Goal: Task Accomplishment & Management: Manage account settings

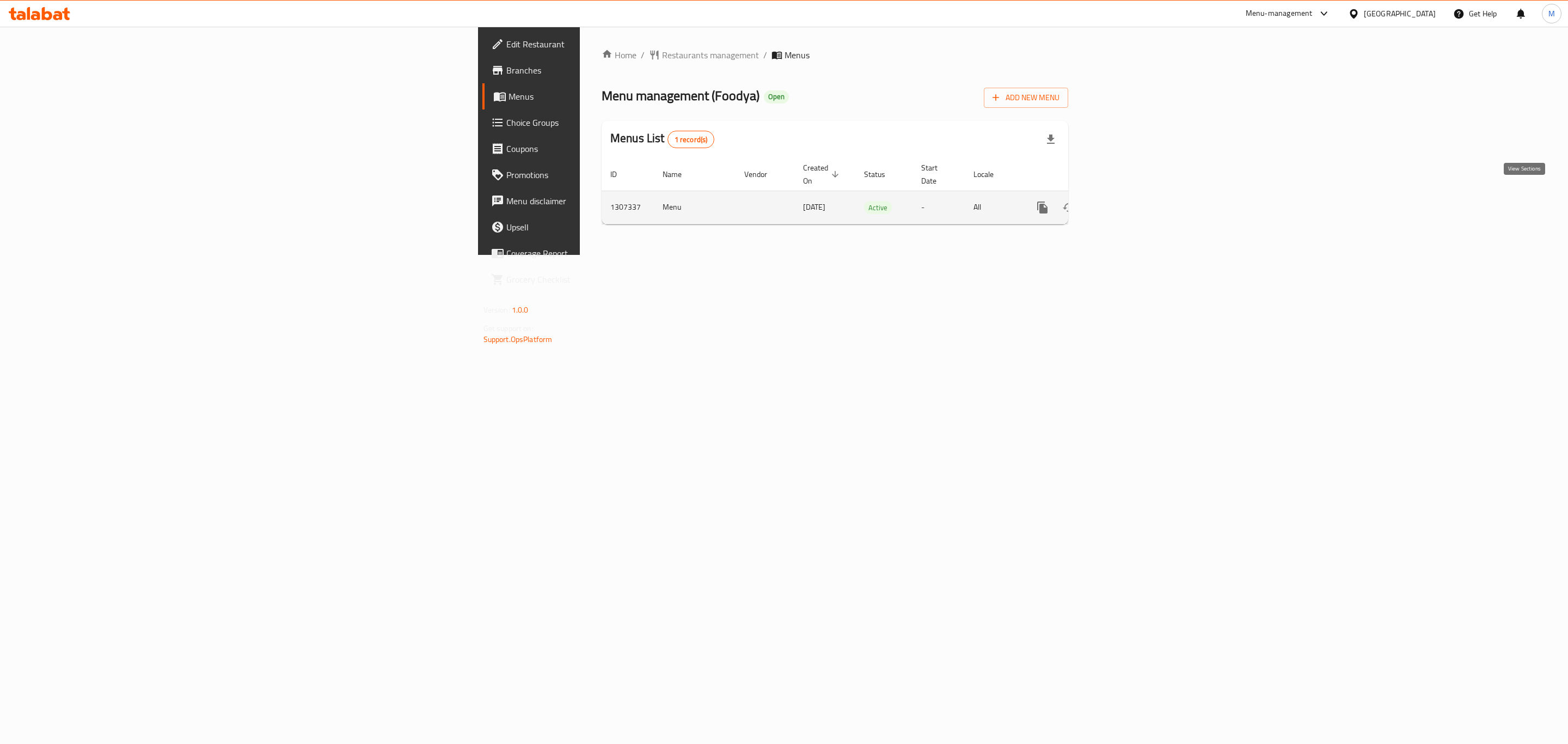
click at [1128, 201] on icon "enhanced table" at bounding box center [1121, 207] width 13 height 13
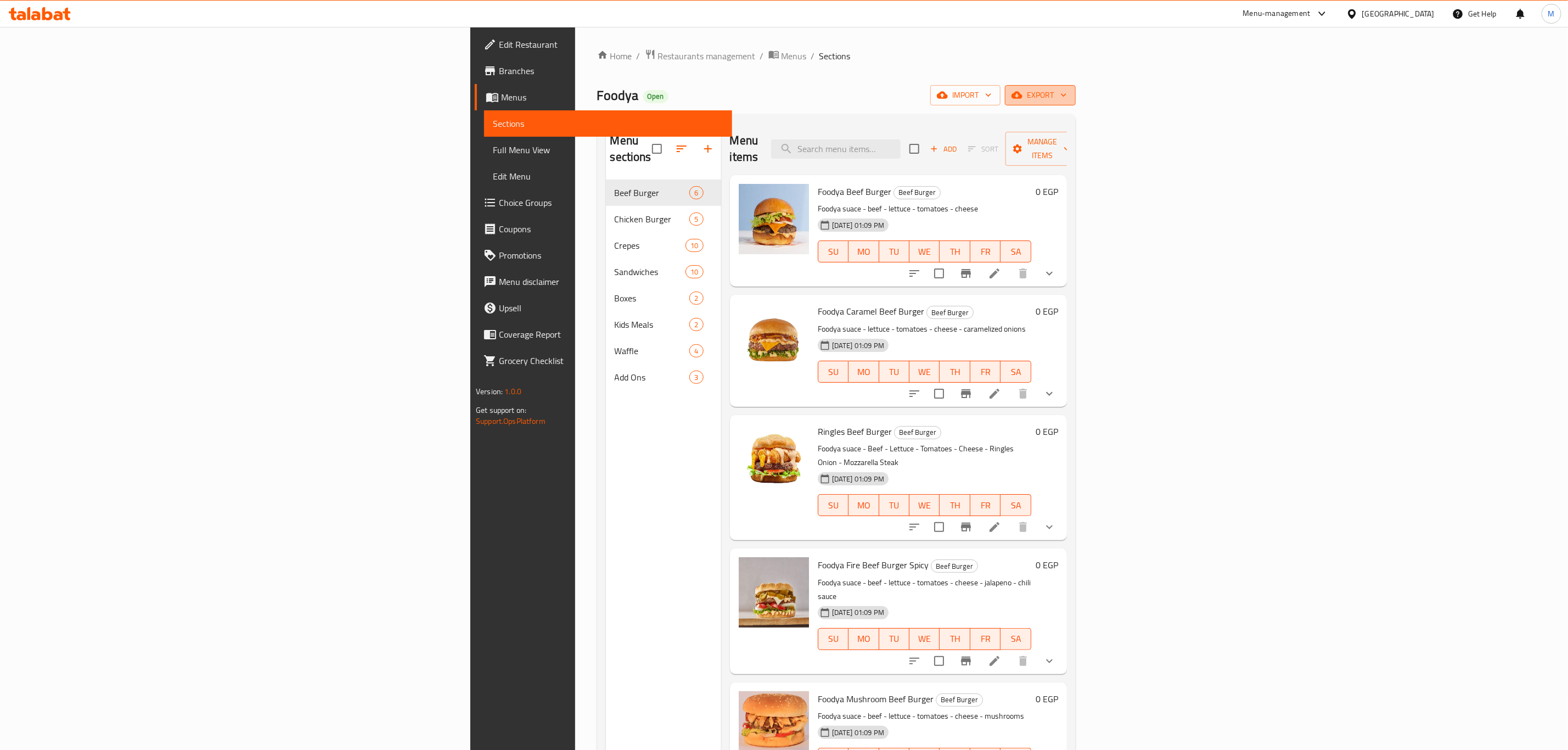
click at [1067, 94] on span "export" at bounding box center [1040, 96] width 53 height 14
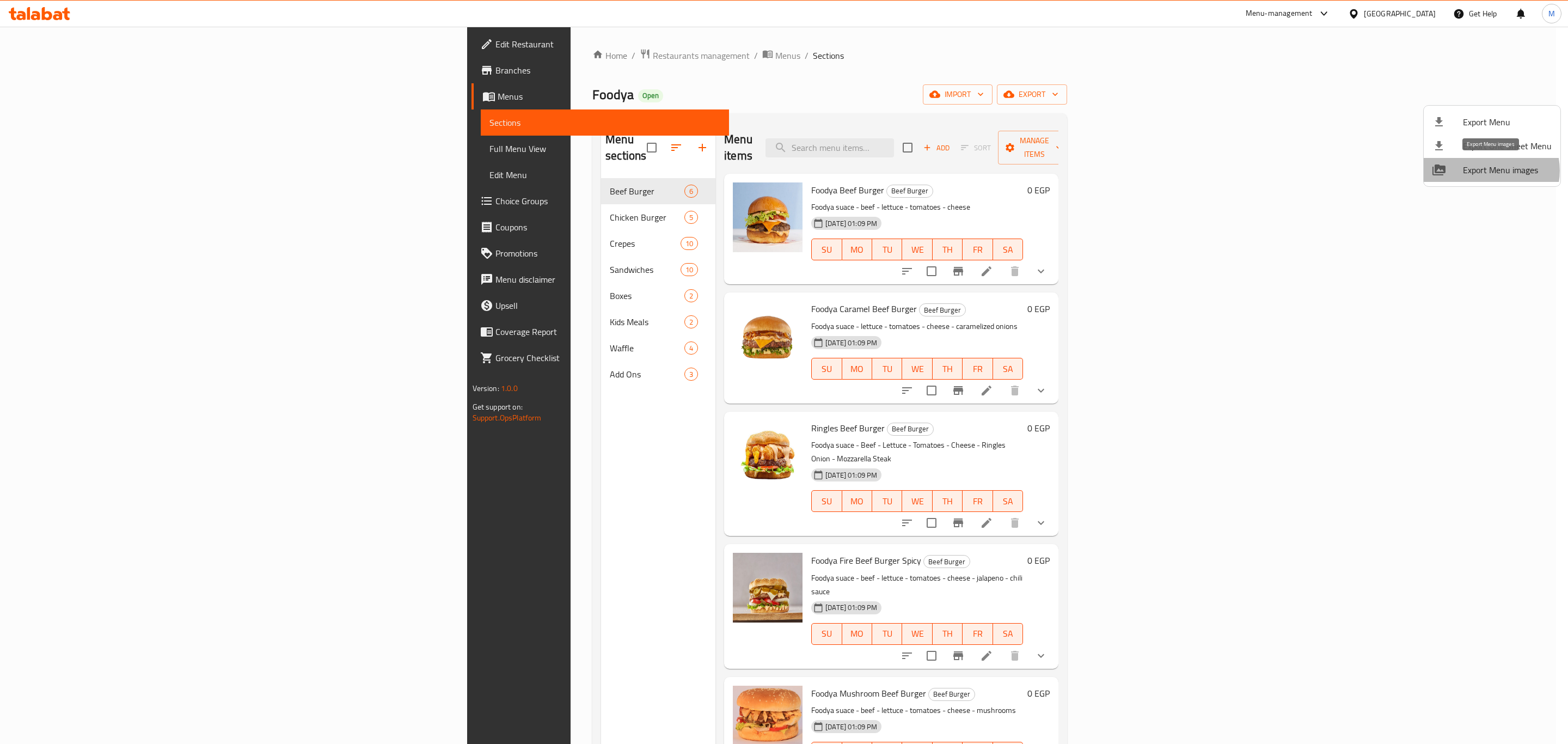
click at [1490, 171] on span "Export Menu images" at bounding box center [1507, 169] width 88 height 13
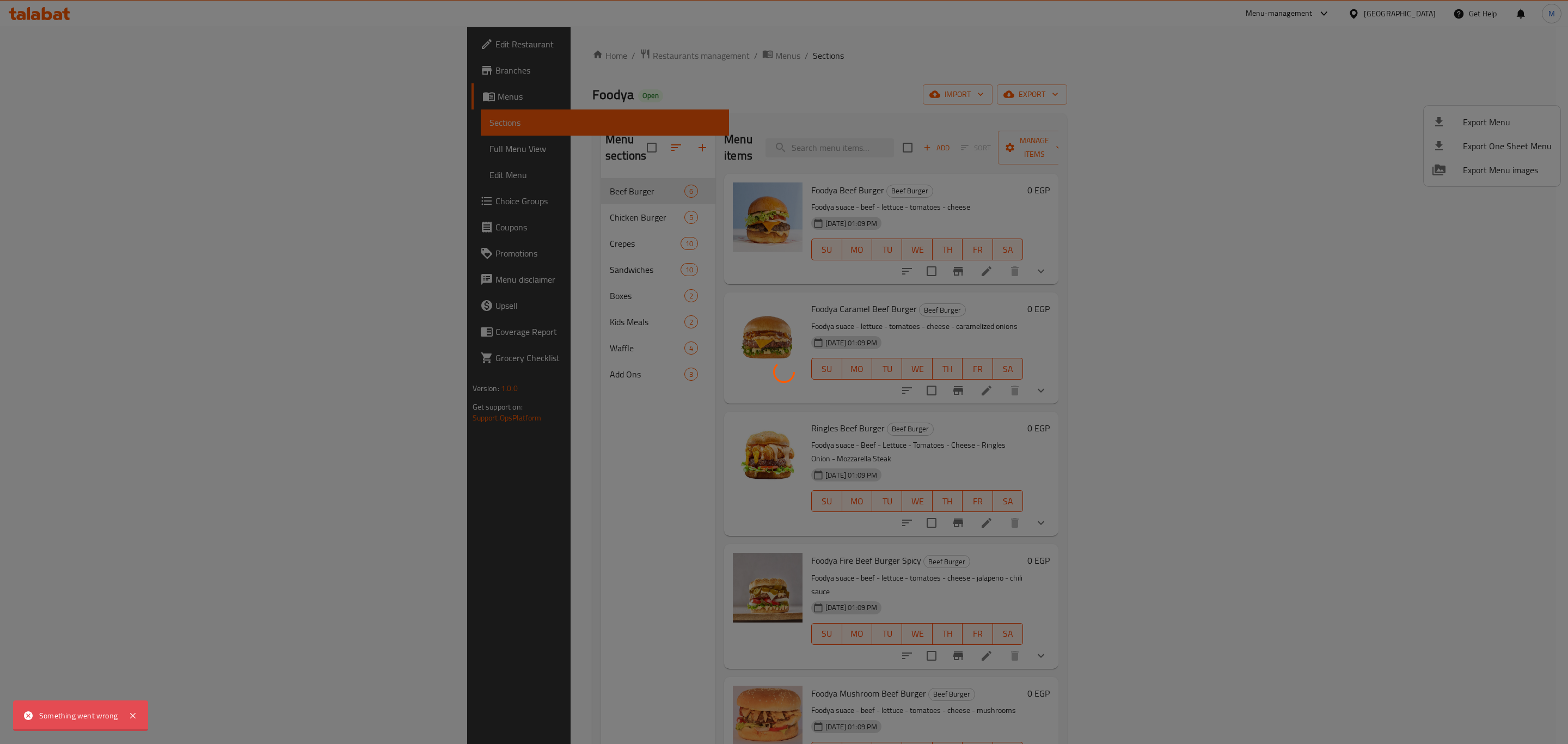
click at [1501, 69] on div at bounding box center [784, 372] width 1568 height 744
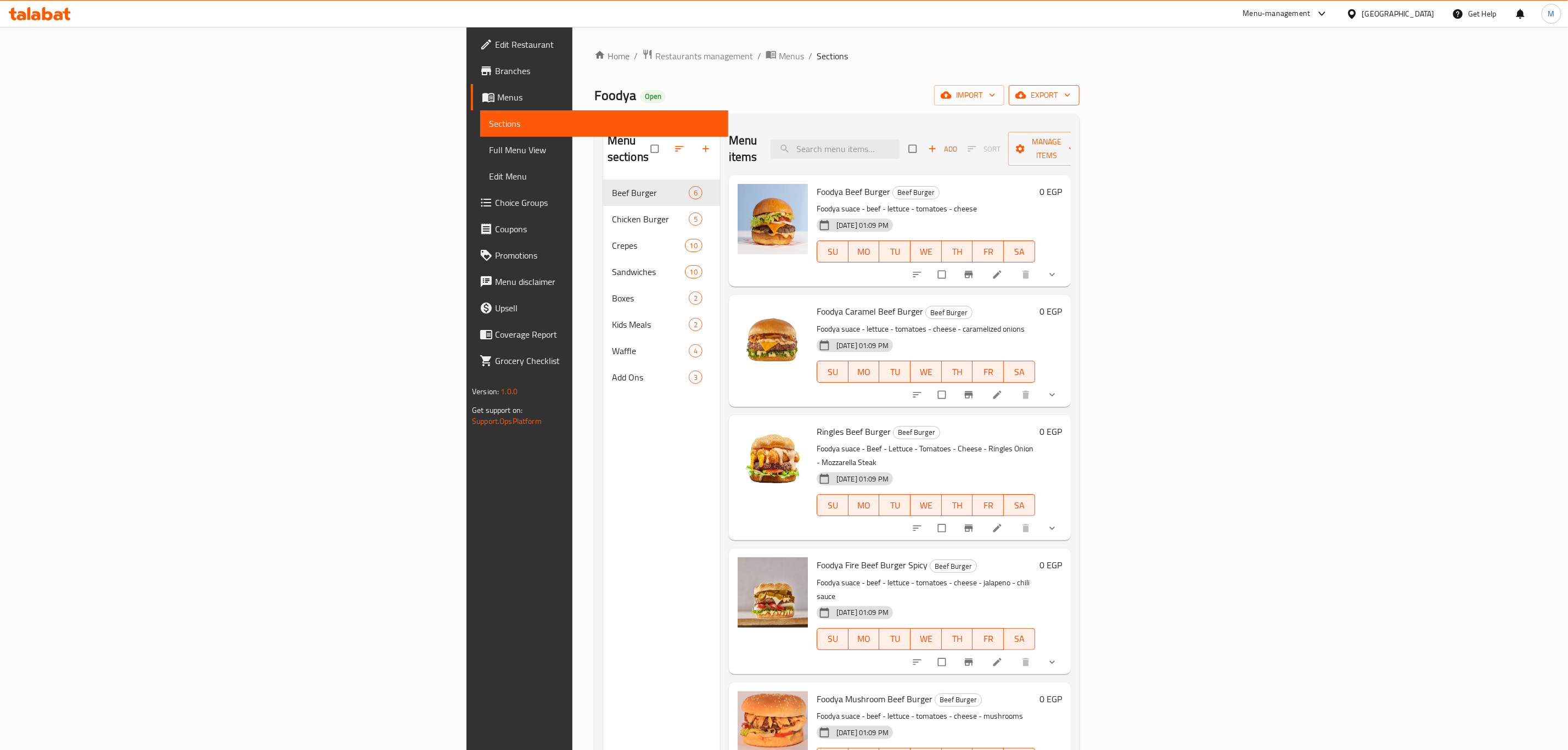
click at [1071, 89] on span "export" at bounding box center [1044, 96] width 53 height 14
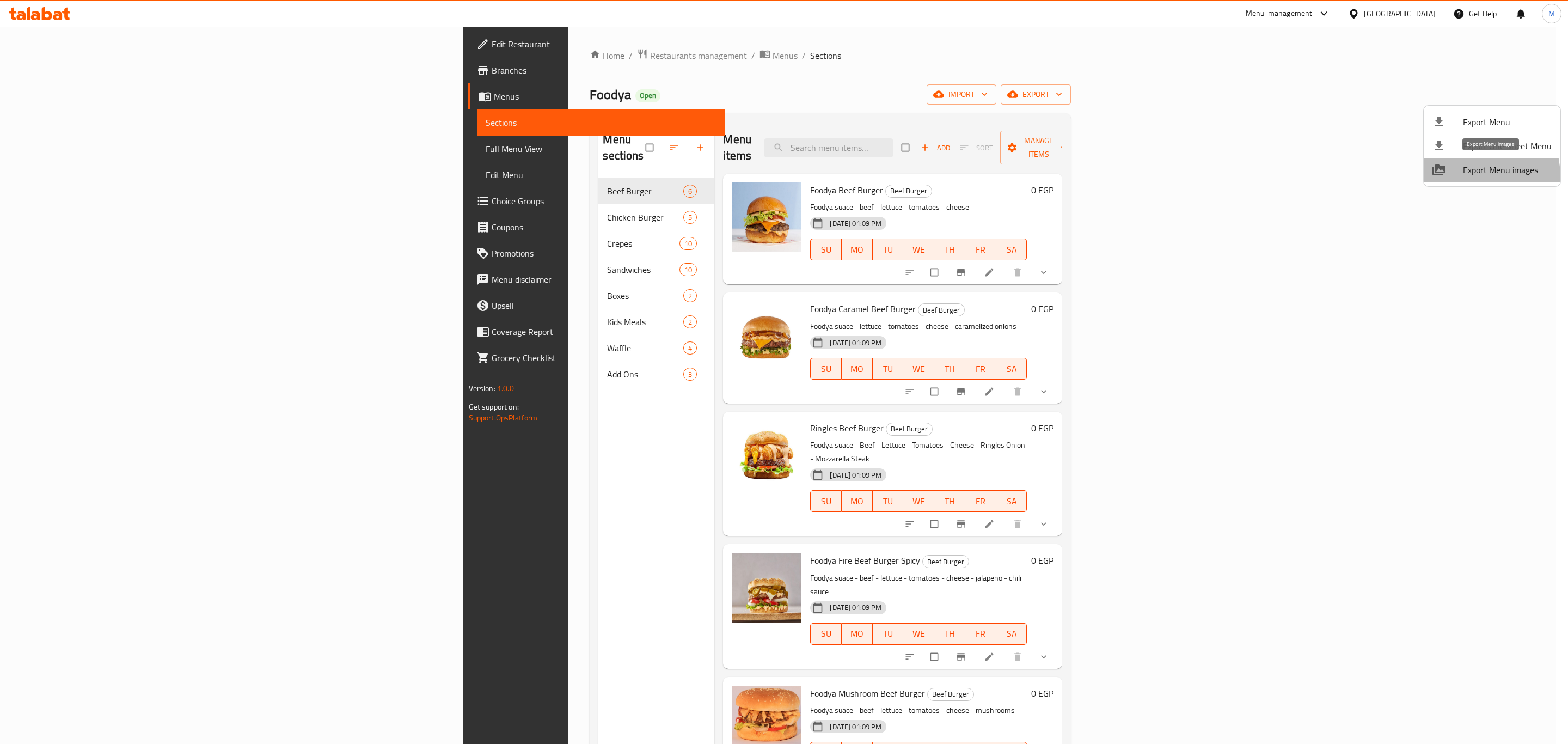
click at [1462, 176] on span "Export Menu images" at bounding box center [1507, 169] width 88 height 13
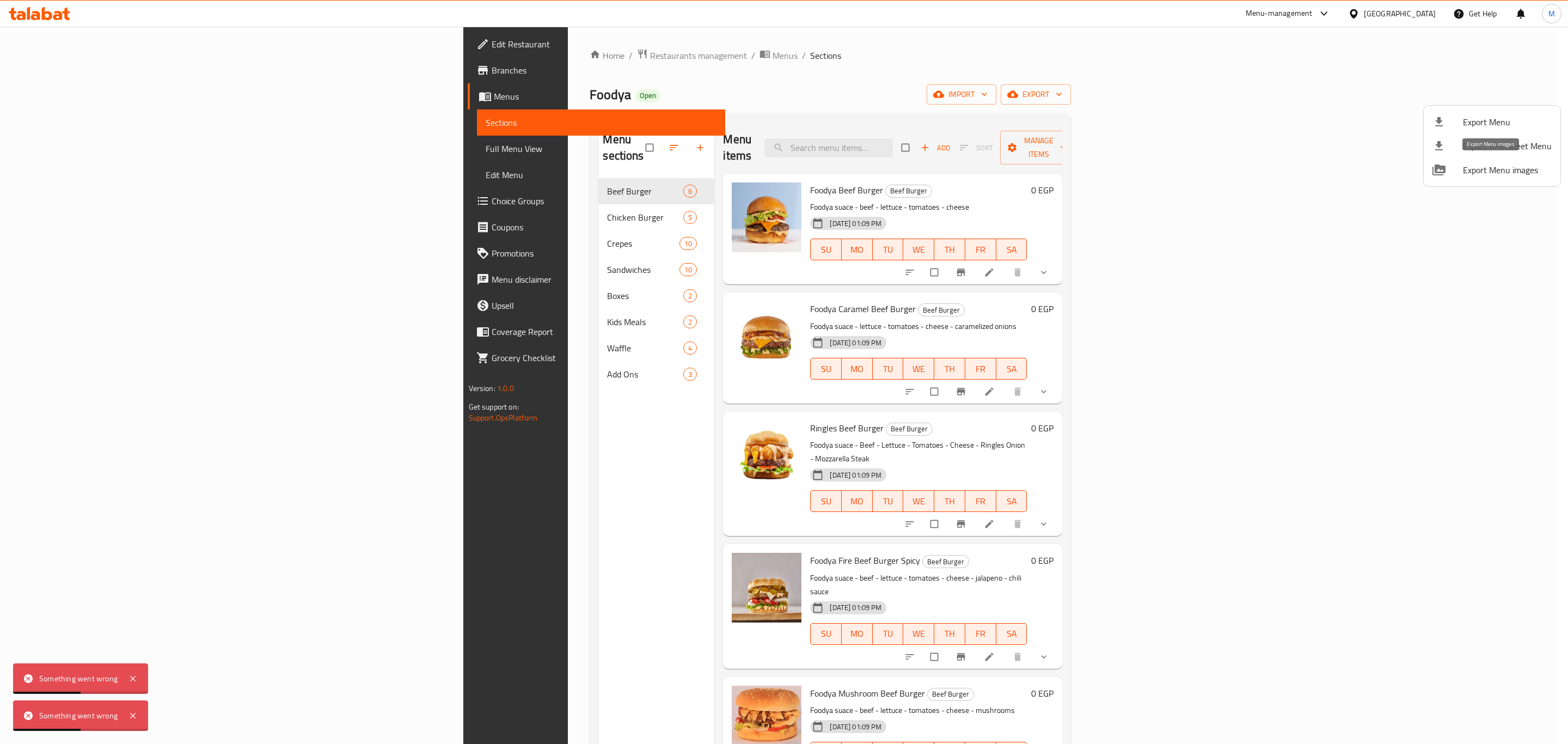
click at [1494, 163] on span "Export Menu images" at bounding box center [1507, 169] width 88 height 13
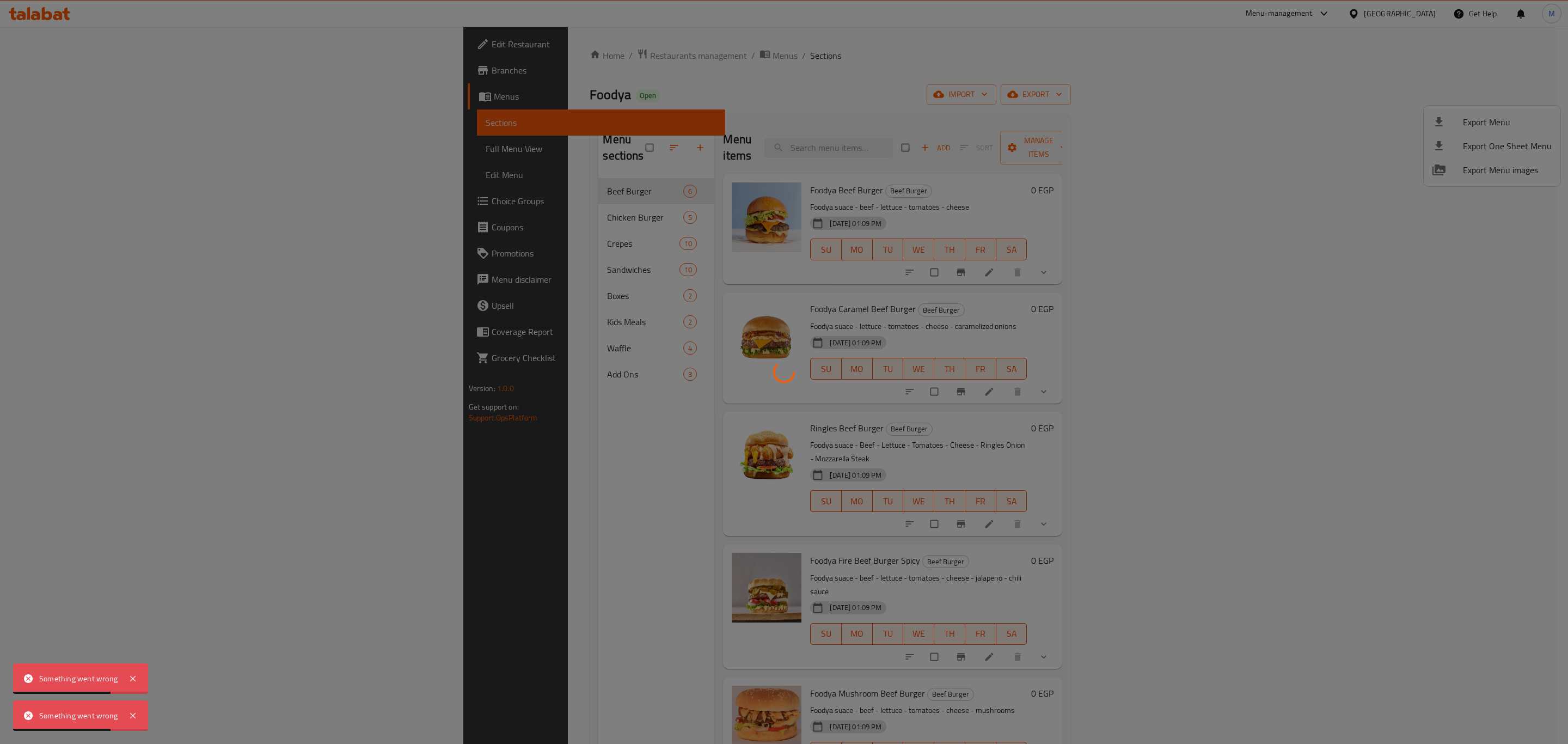
drag, startPoint x: 130, startPoint y: 674, endPoint x: 131, endPoint y: 693, distance: 19.0
click at [131, 674] on icon at bounding box center [133, 678] width 13 height 13
click at [133, 723] on icon at bounding box center [133, 716] width 13 height 13
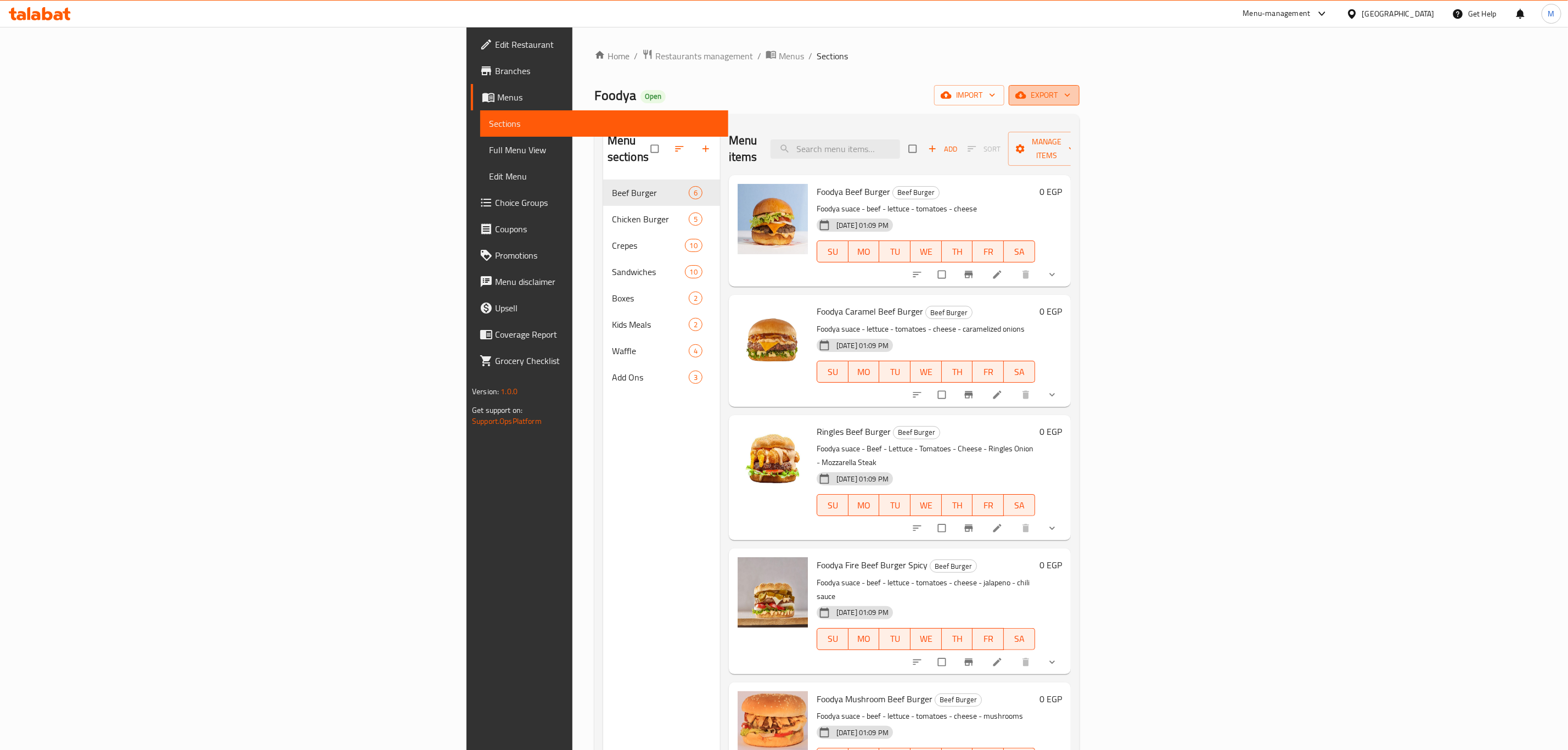
click at [1080, 105] on button "export" at bounding box center [1044, 96] width 71 height 20
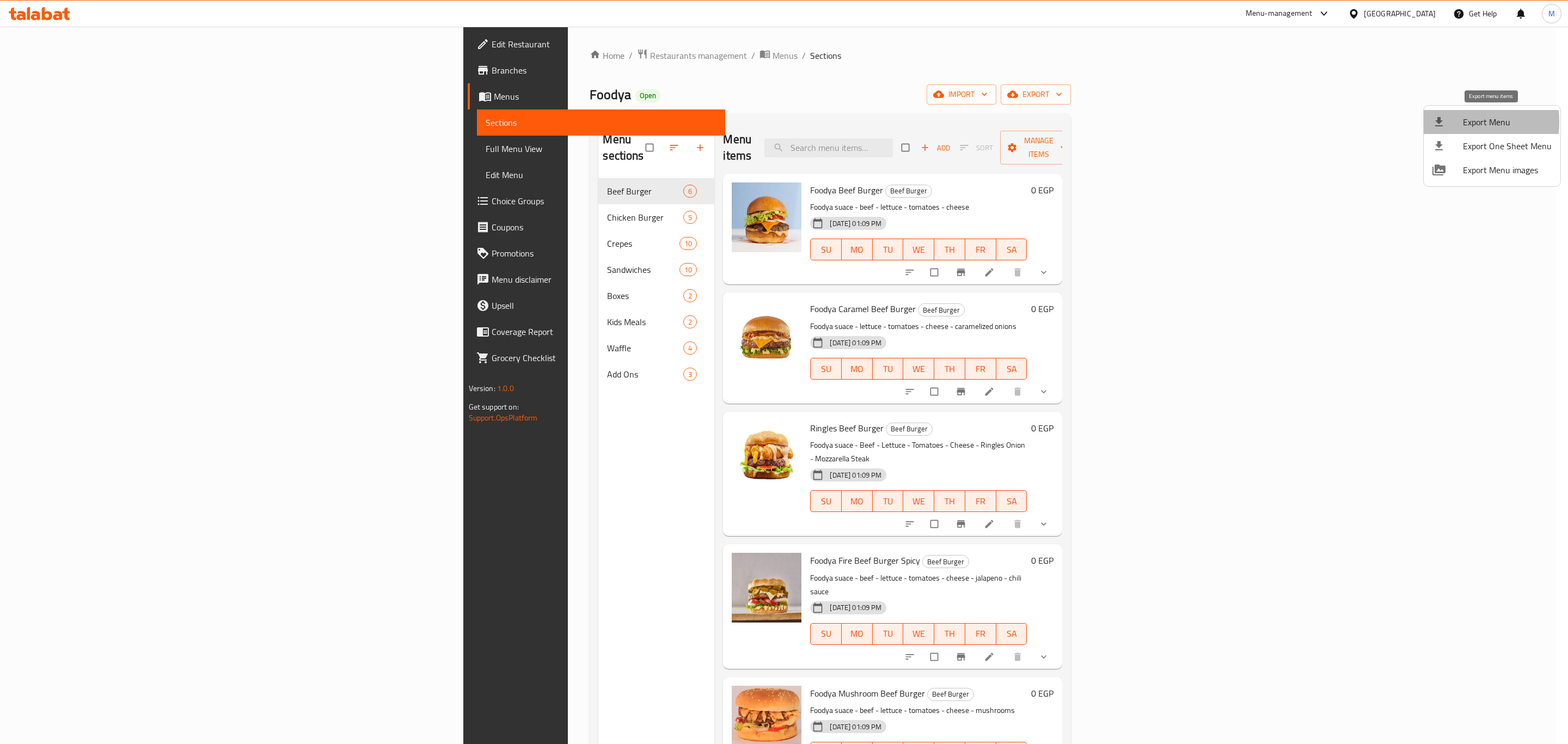
click at [1446, 121] on div at bounding box center [1447, 122] width 30 height 13
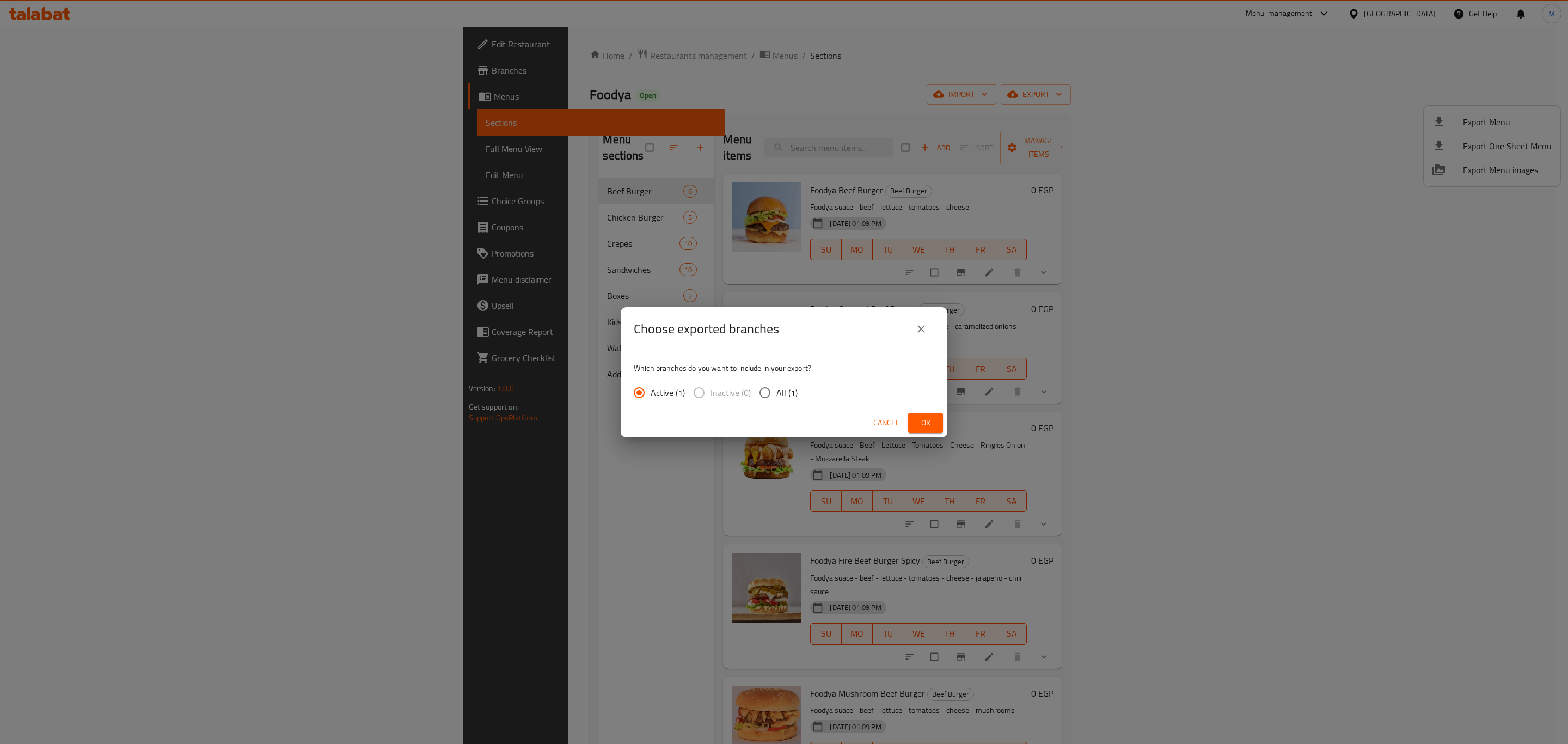
click at [908, 413] on button "Ok" at bounding box center [925, 423] width 35 height 20
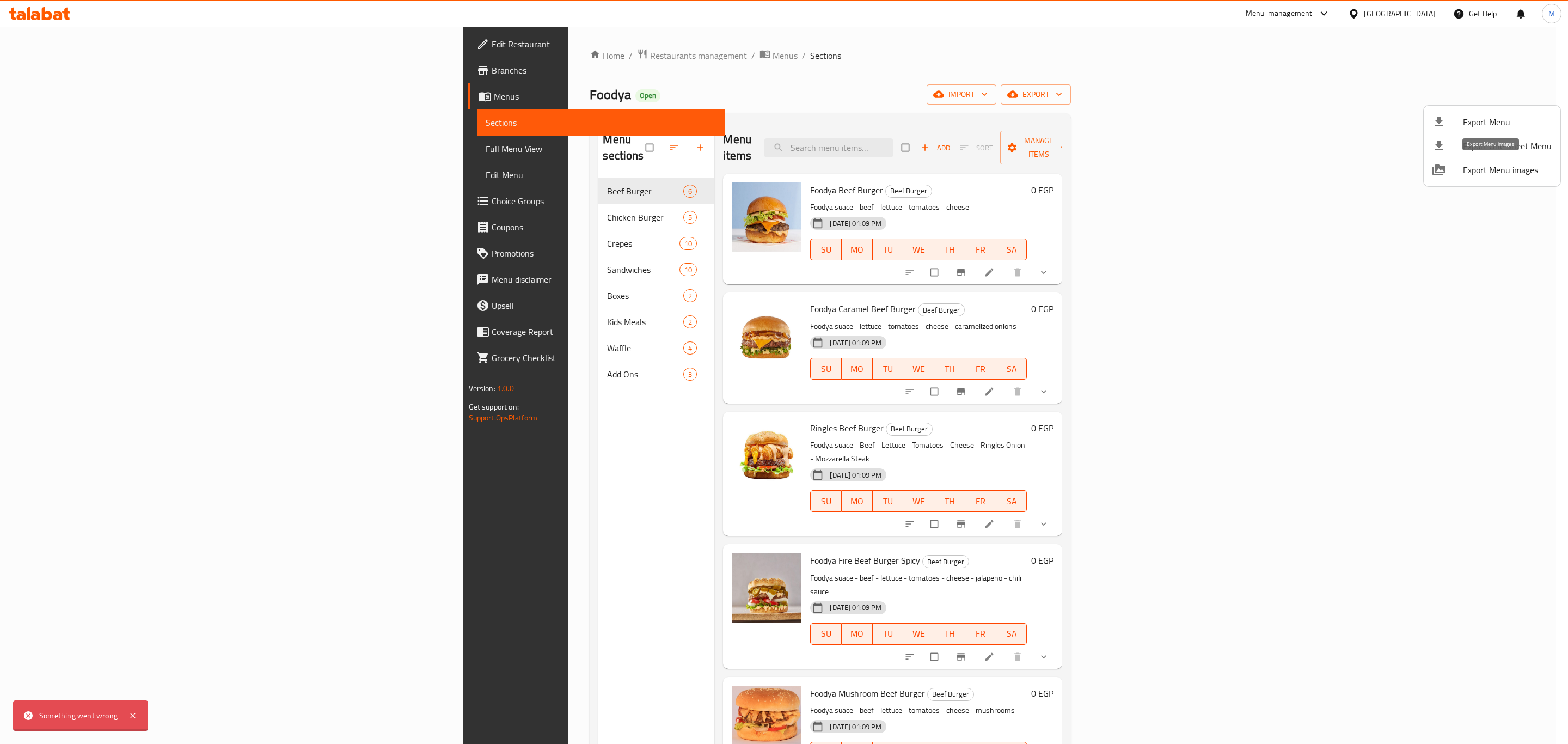
click at [1462, 179] on li "Export Menu images" at bounding box center [1492, 170] width 136 height 24
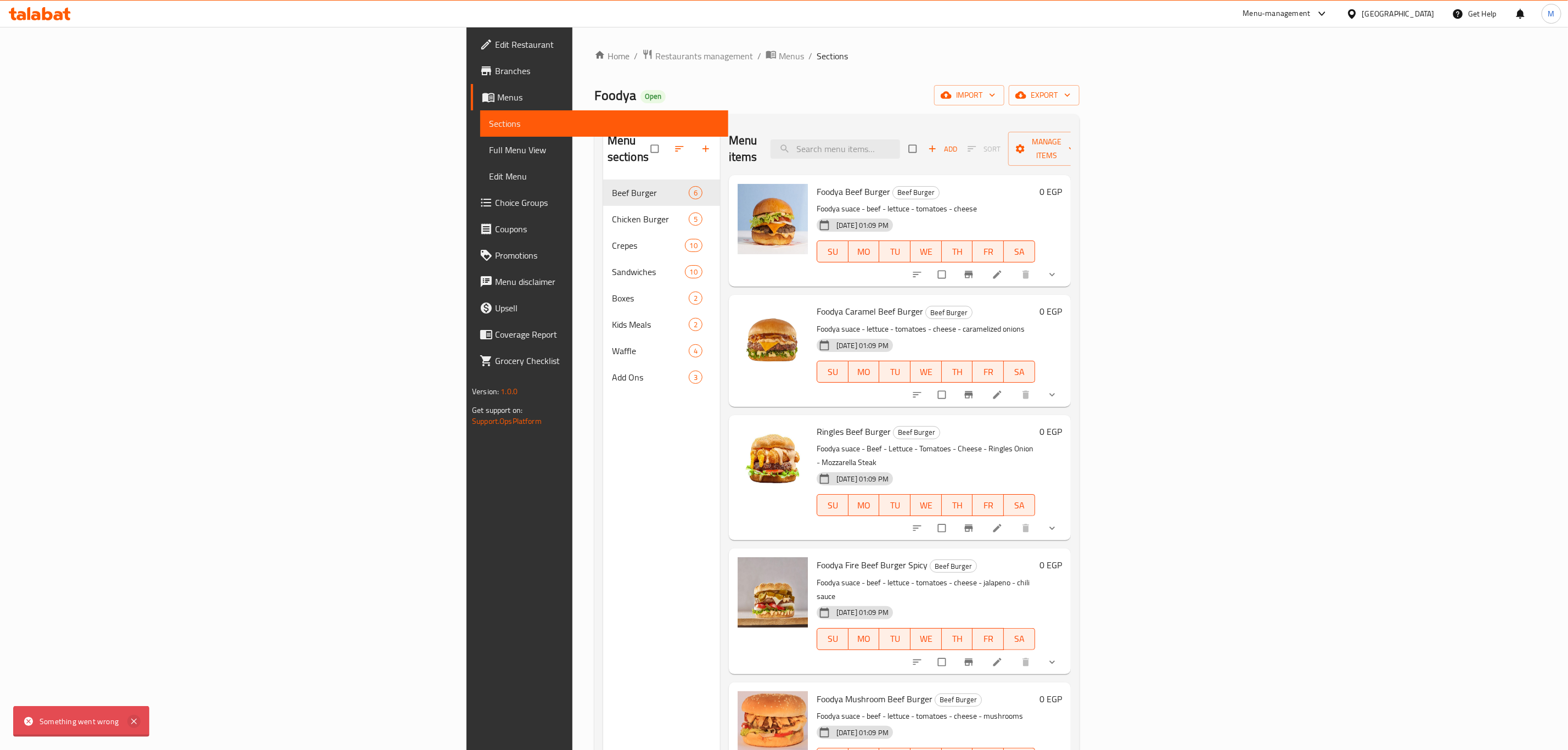
click at [131, 721] on icon at bounding box center [134, 721] width 13 height 13
click at [489, 148] on span "Full Menu View" at bounding box center [604, 150] width 231 height 13
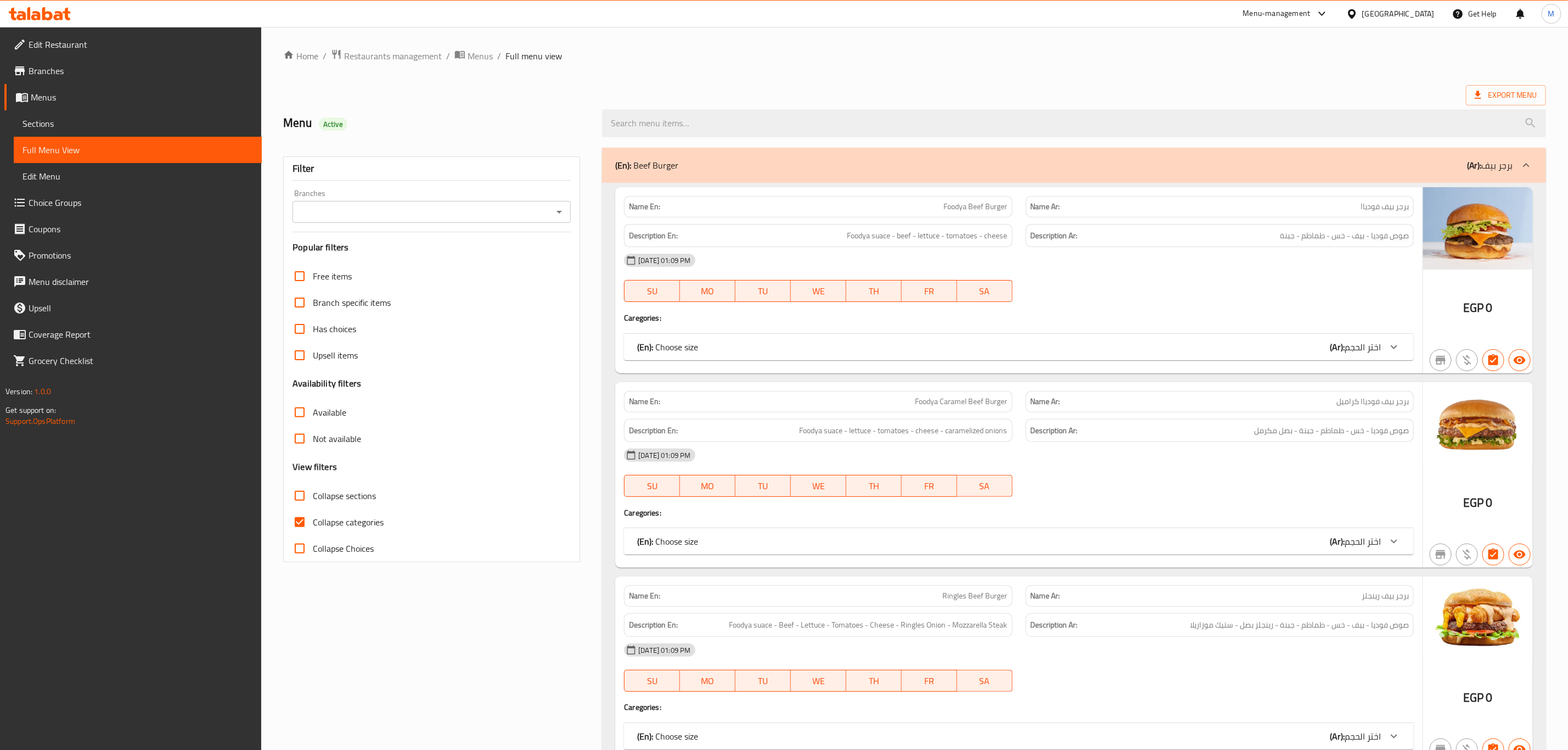
click at [140, 129] on span "Sections" at bounding box center [138, 124] width 231 height 13
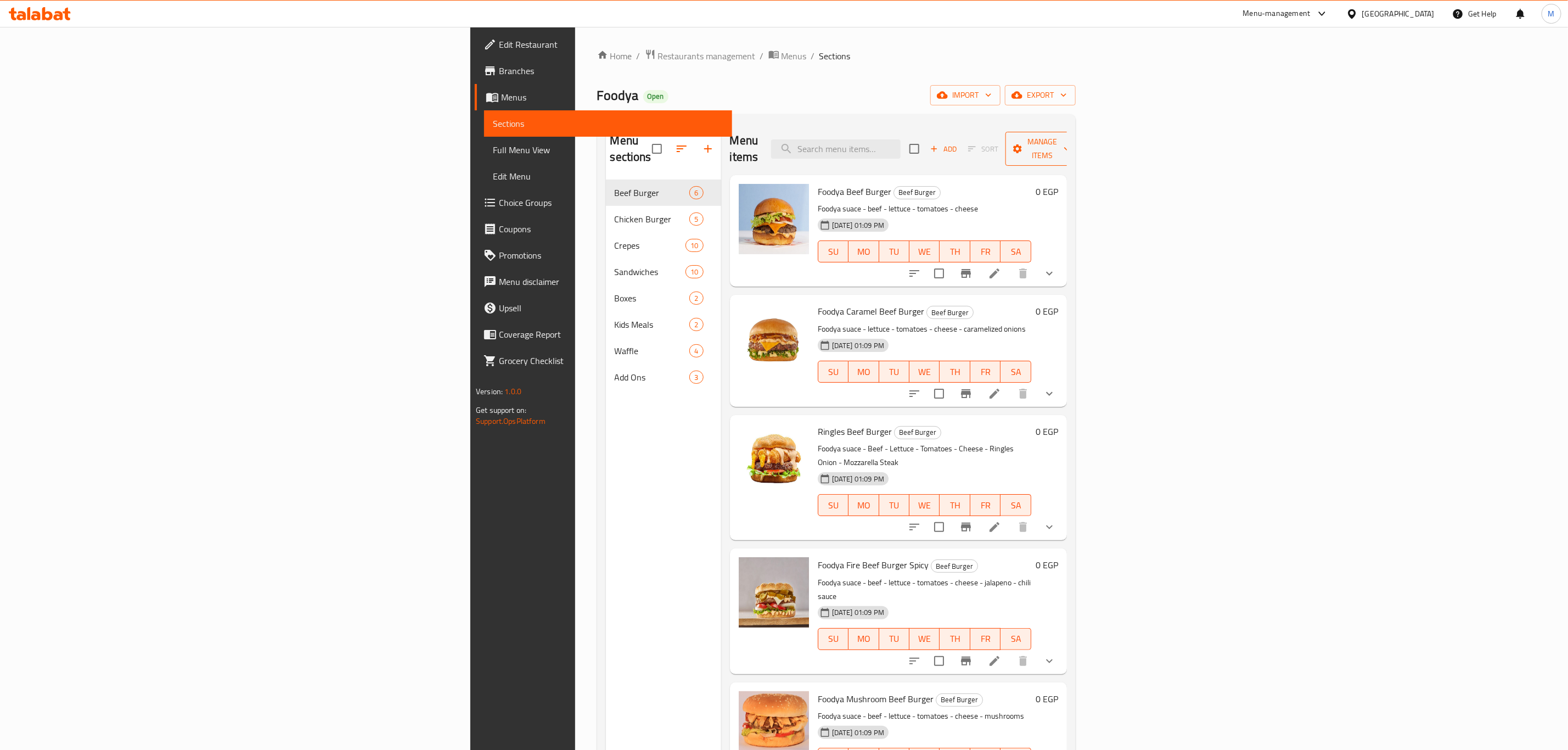
click at [1079, 149] on button "Manage items" at bounding box center [1042, 148] width 73 height 34
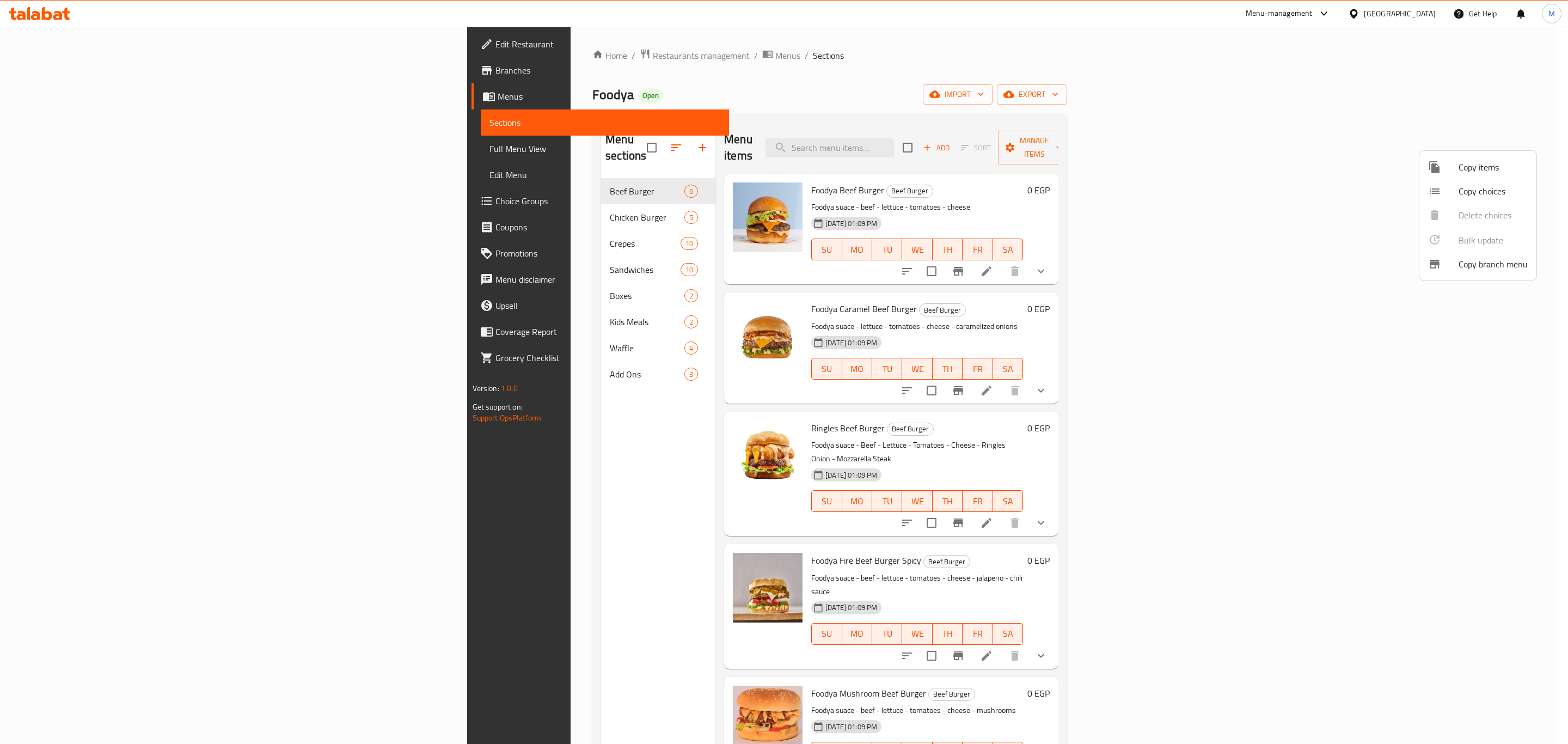
click at [1395, 133] on div at bounding box center [784, 372] width 1568 height 744
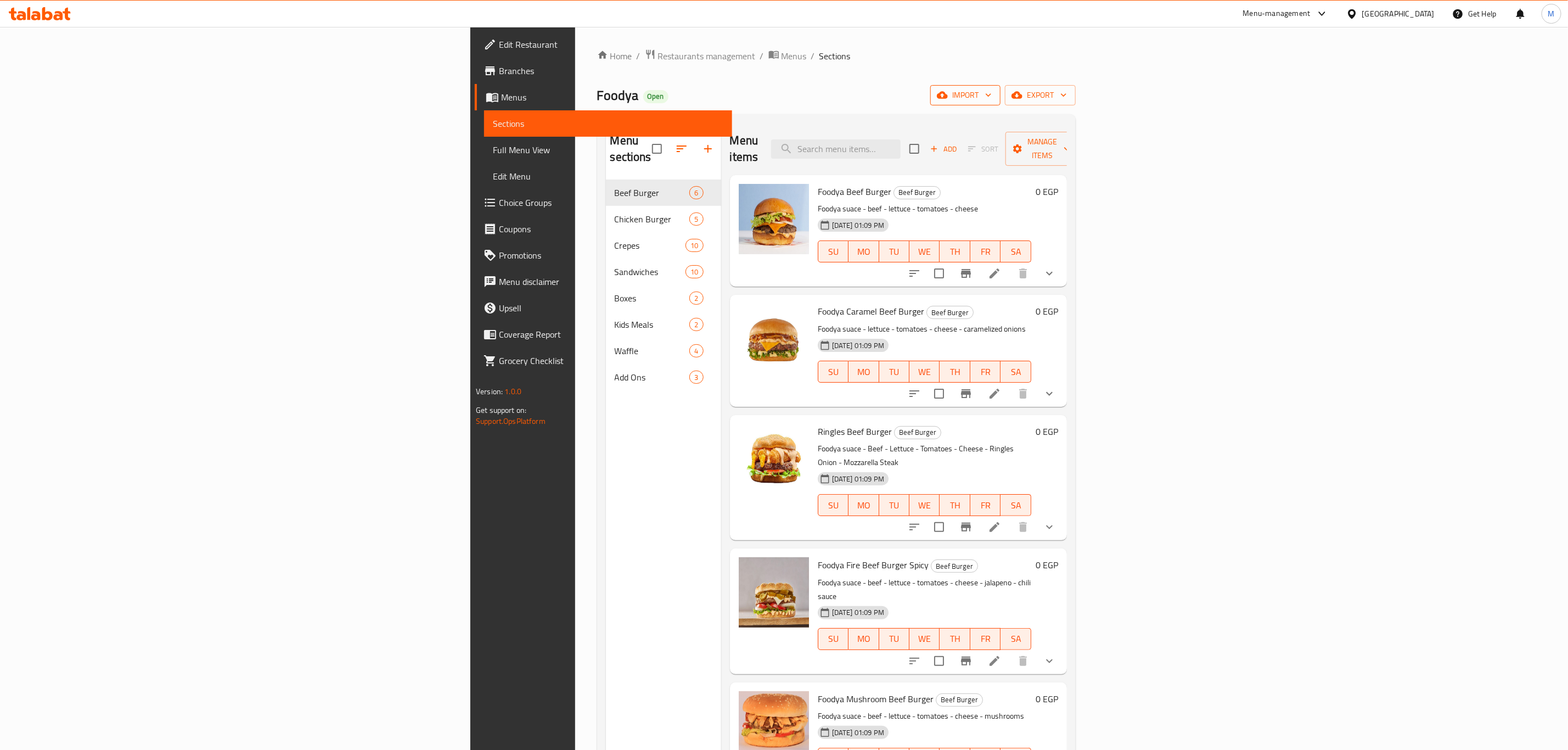
click at [992, 102] on span "import" at bounding box center [965, 96] width 53 height 14
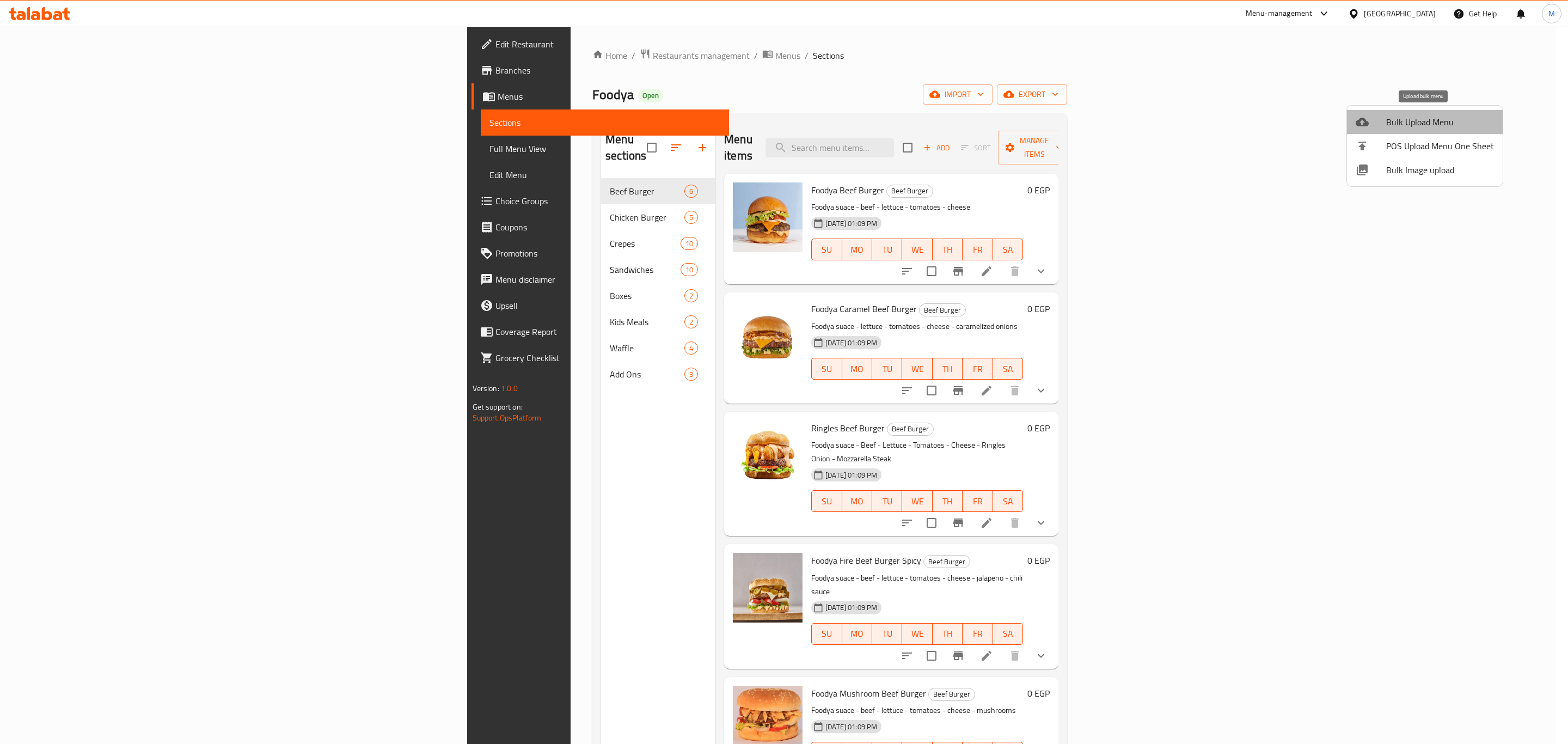
click at [1432, 121] on span "Bulk Upload Menu" at bounding box center [1440, 122] width 108 height 13
click at [1389, 170] on span "Bulk Image upload" at bounding box center [1440, 169] width 108 height 13
click at [1494, 99] on div at bounding box center [784, 372] width 1568 height 744
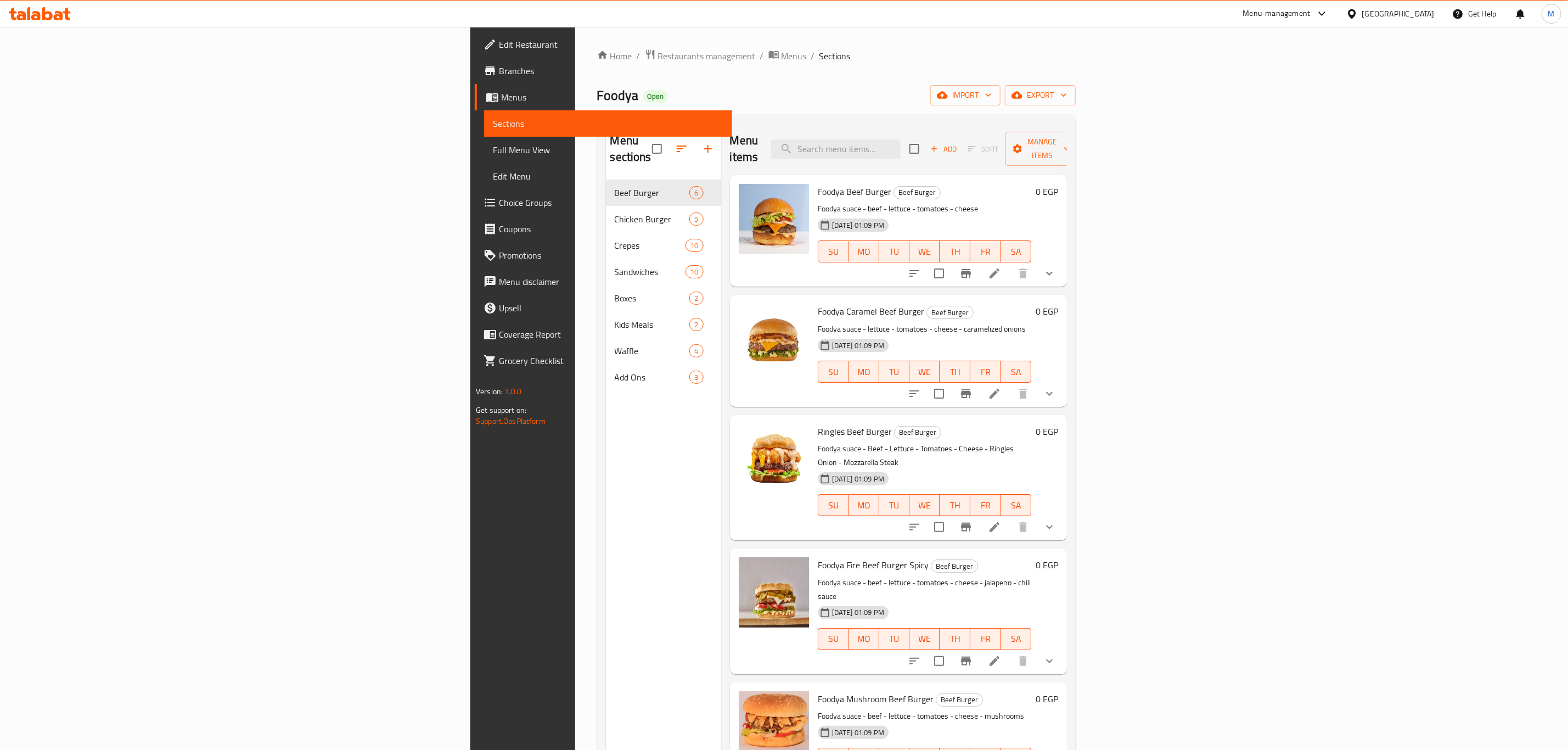
click at [1067, 99] on span "export" at bounding box center [1040, 96] width 53 height 14
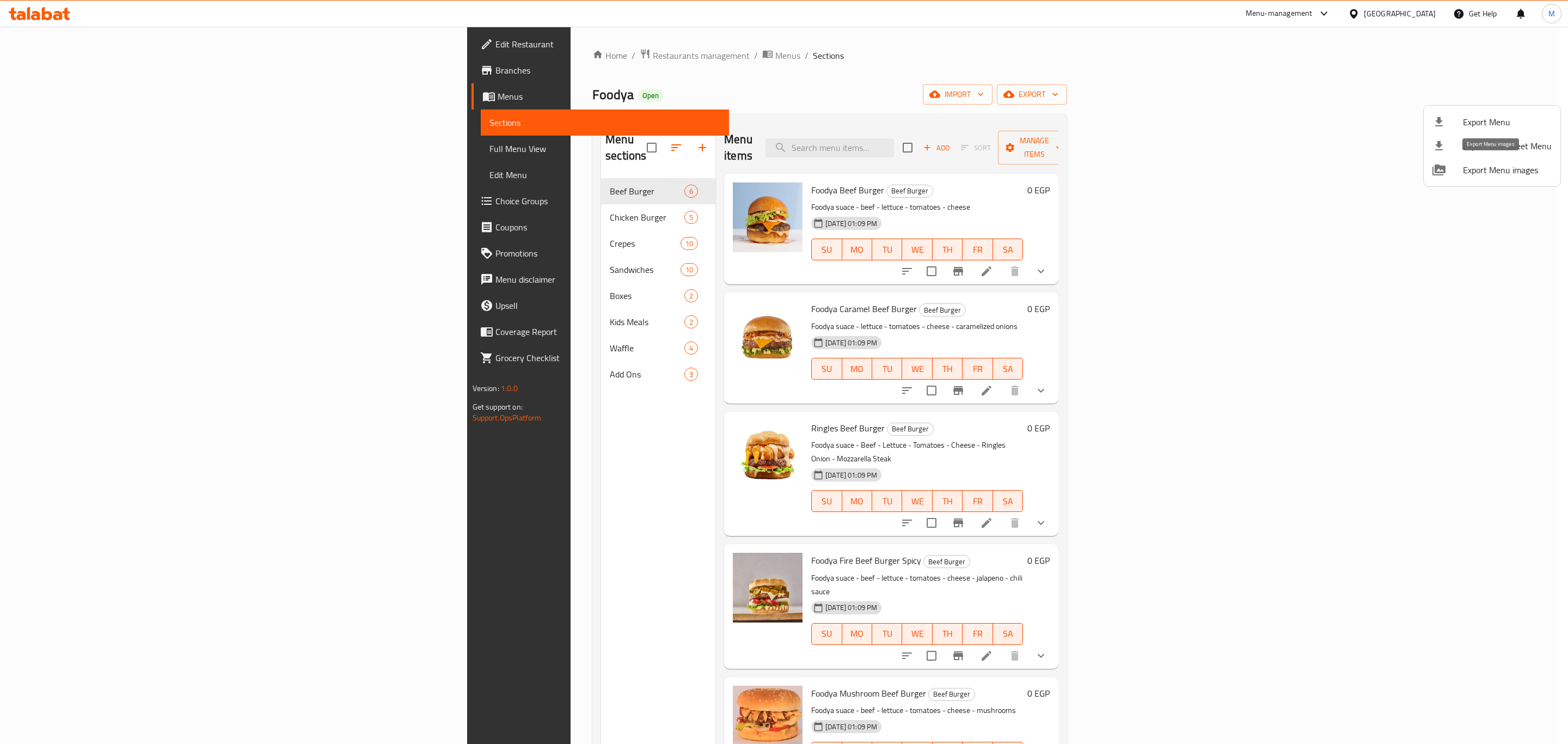
click at [1475, 175] on span "Export Menu images" at bounding box center [1507, 169] width 88 height 13
click at [1486, 176] on span "Export Menu images" at bounding box center [1507, 169] width 88 height 13
